Goal: Navigation & Orientation: Find specific page/section

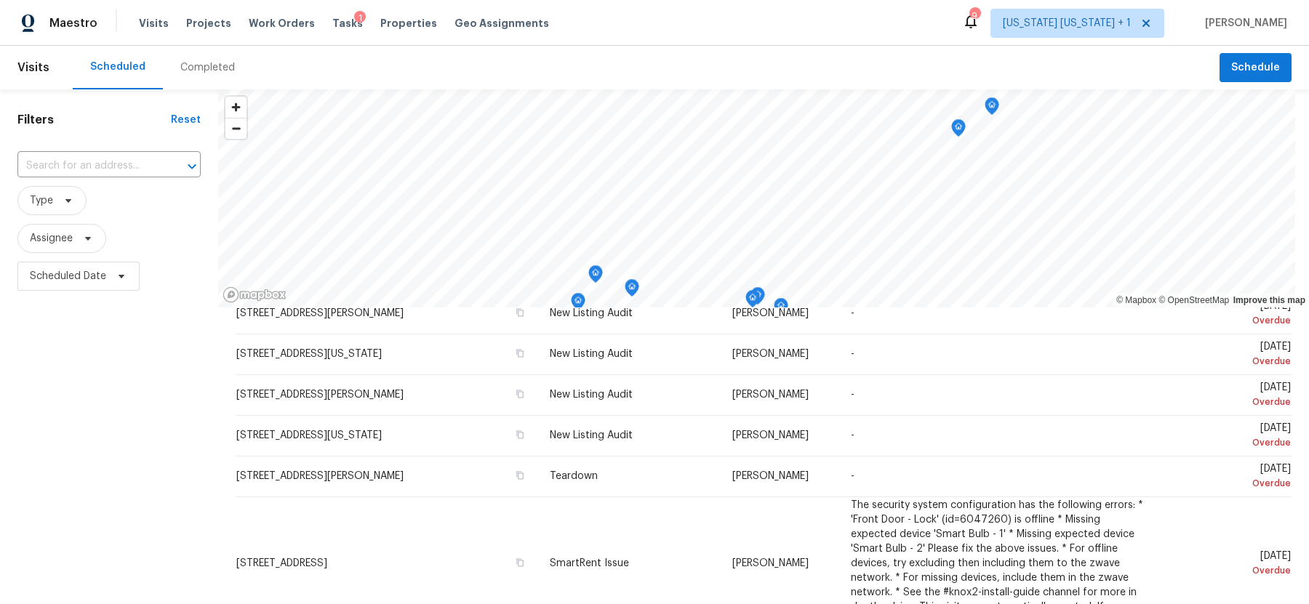
scroll to position [200, 0]
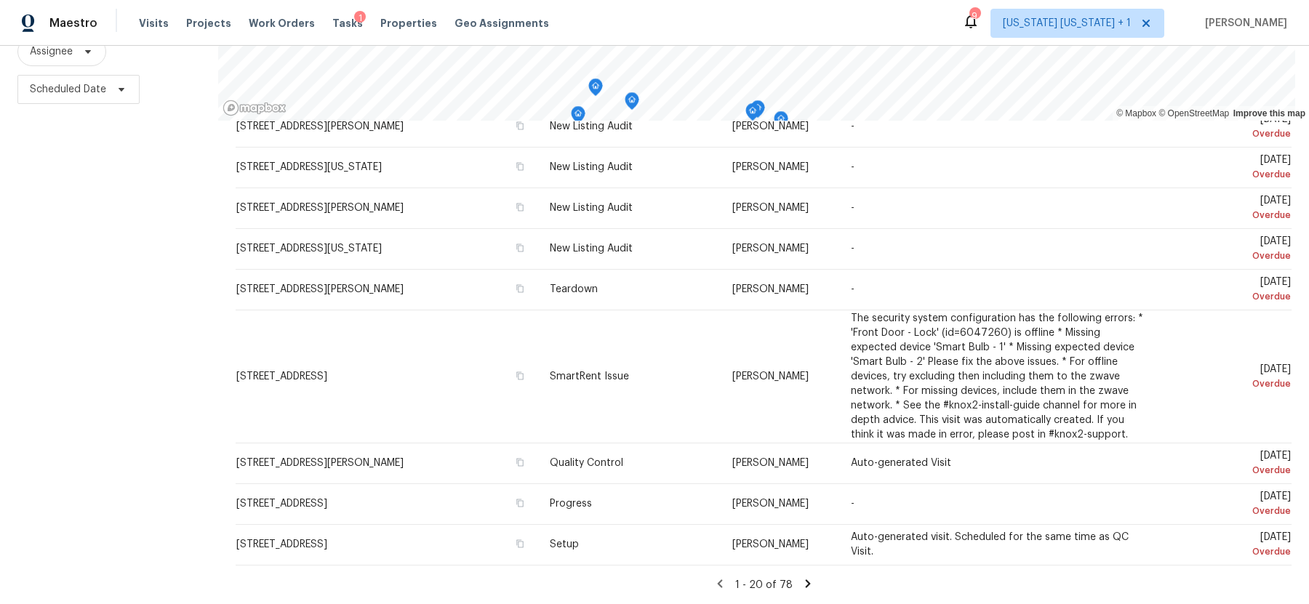
click at [802, 578] on icon at bounding box center [808, 584] width 13 height 13
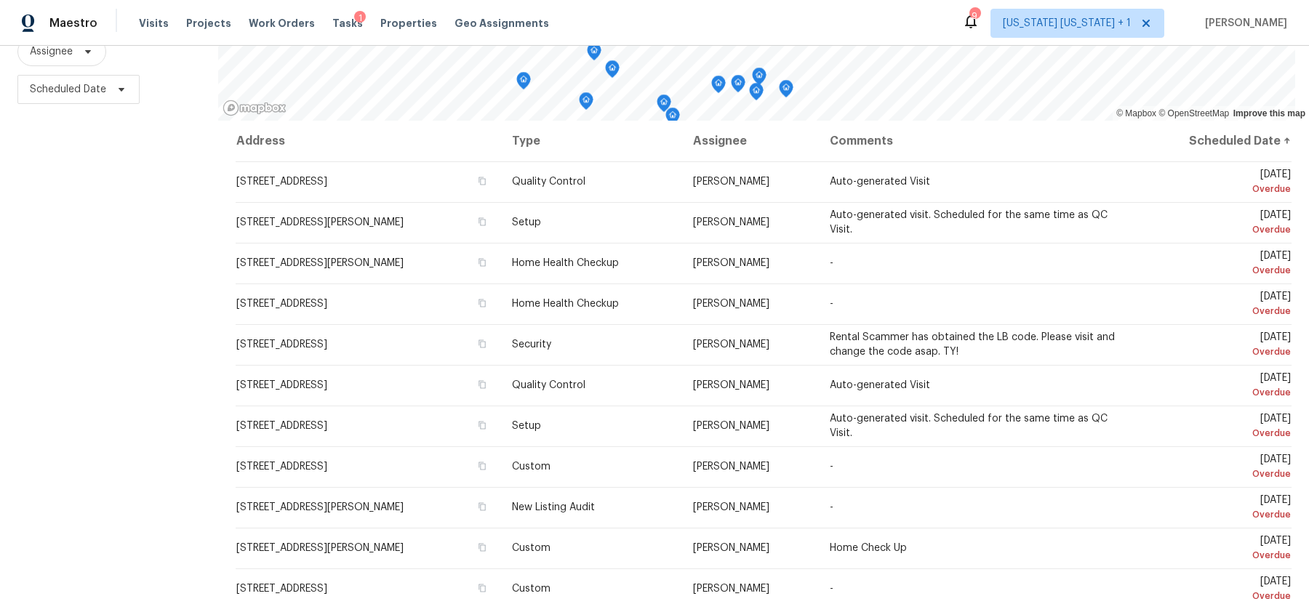
scroll to position [498, 0]
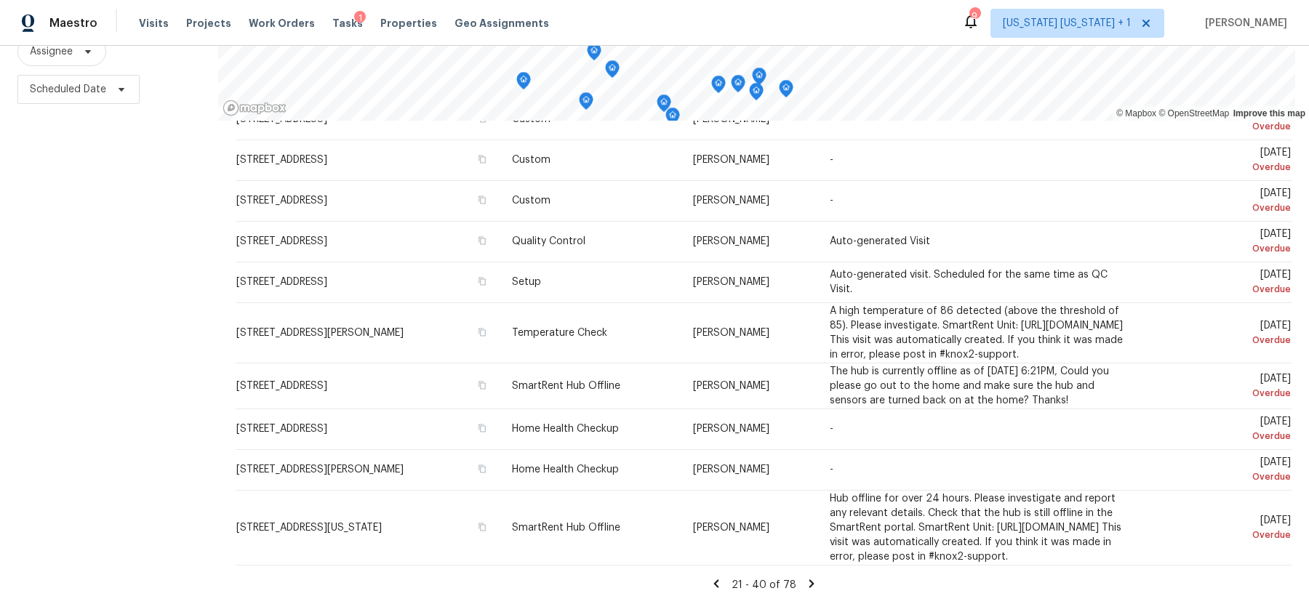
click at [809, 580] on icon at bounding box center [811, 584] width 5 height 8
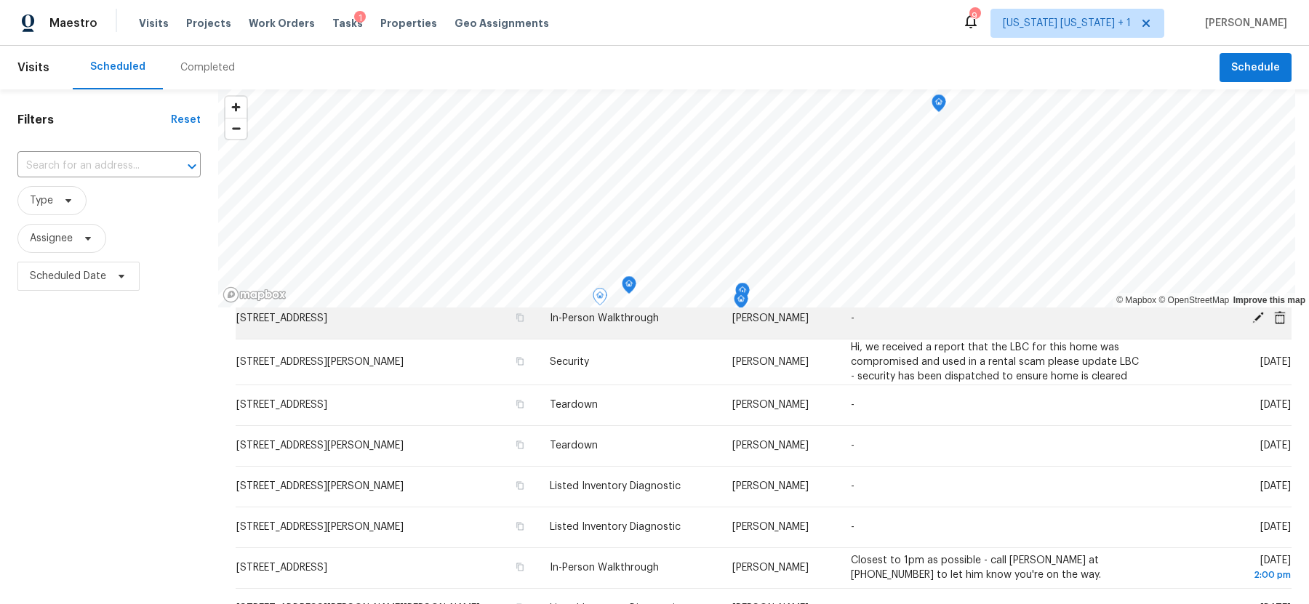
scroll to position [0, 0]
